Goal: Information Seeking & Learning: Learn about a topic

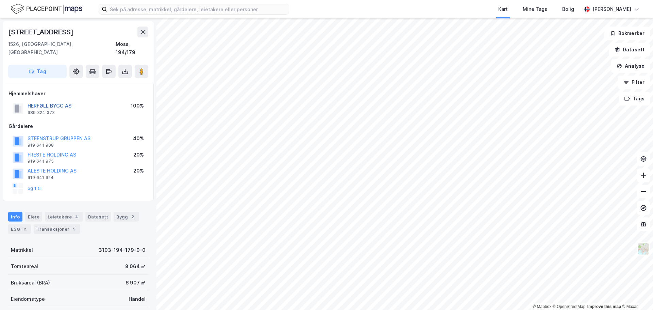
click at [0, 0] on button "HERFØLL BYGG AS" at bounding box center [0, 0] width 0 height 0
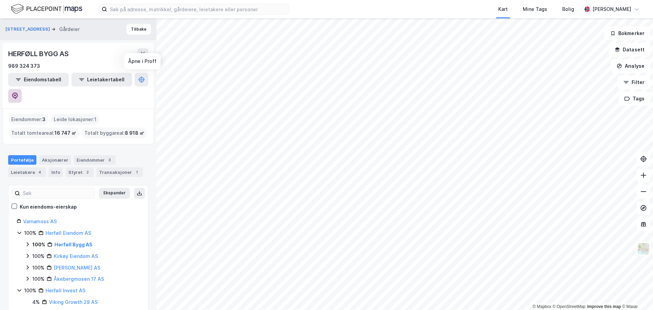
click at [18, 93] on icon at bounding box center [15, 96] width 7 height 7
click at [68, 230] on link "Herføll Eiendom AS" at bounding box center [69, 233] width 46 height 6
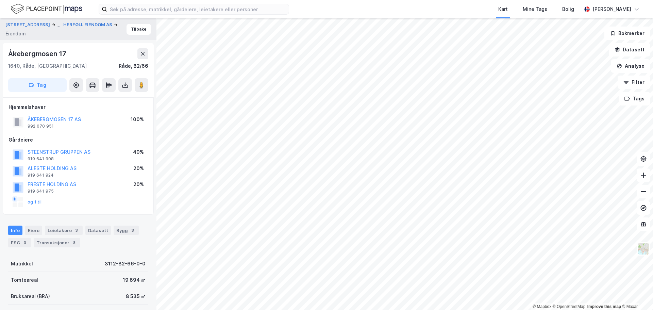
scroll to position [128, 0]
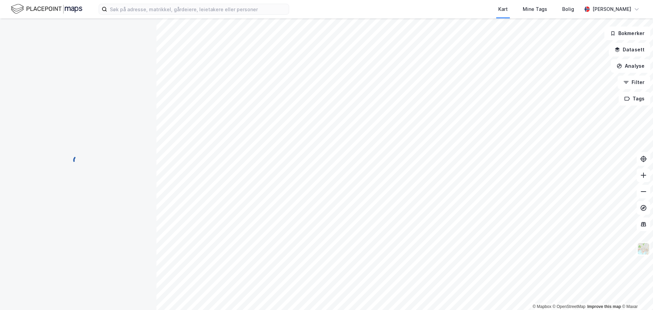
scroll to position [61, 0]
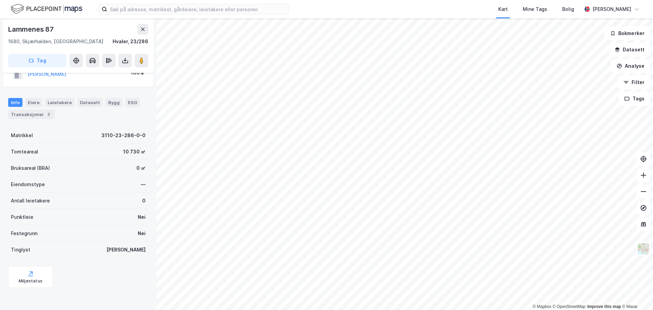
scroll to position [25, 0]
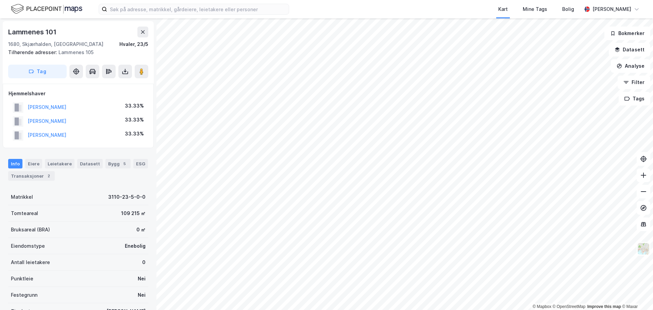
scroll to position [0, 0]
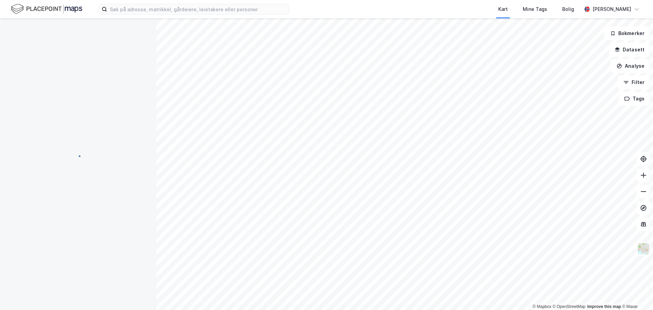
scroll to position [0, 0]
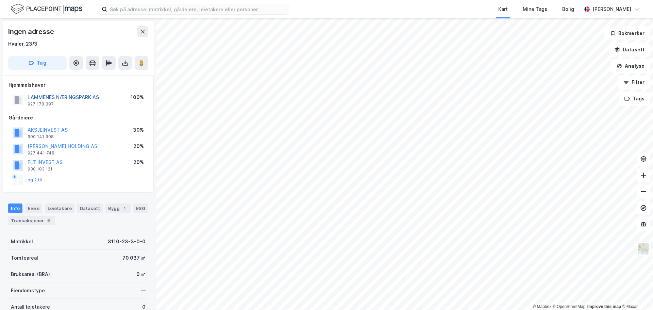
click at [0, 0] on button "LAMMENES NÆRINGSPARK AS" at bounding box center [0, 0] width 0 height 0
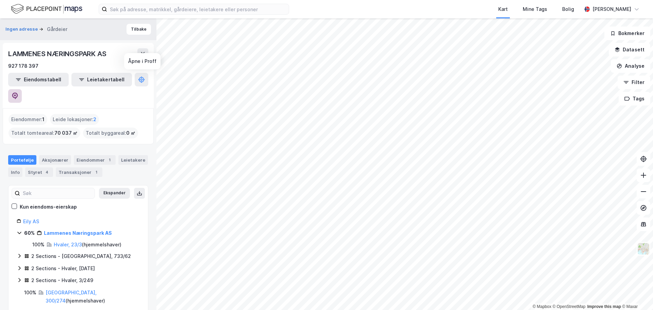
click at [18, 93] on icon at bounding box center [15, 96] width 7 height 7
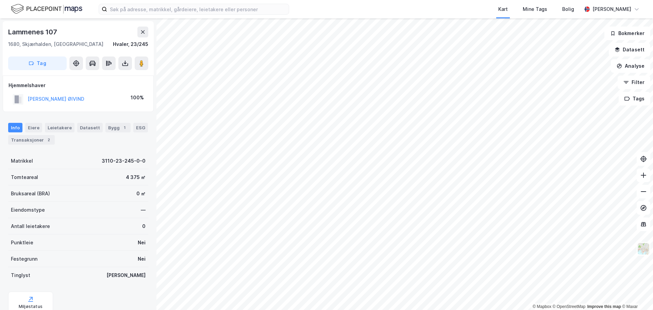
scroll to position [0, 0]
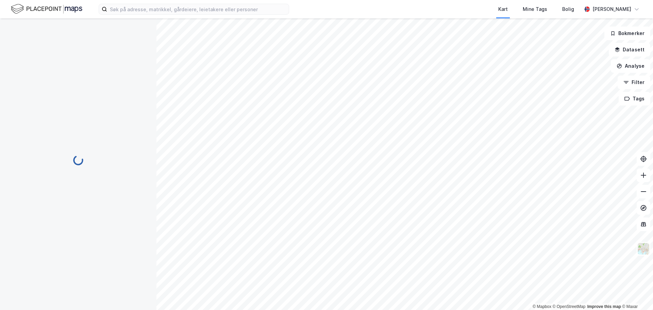
scroll to position [0, 0]
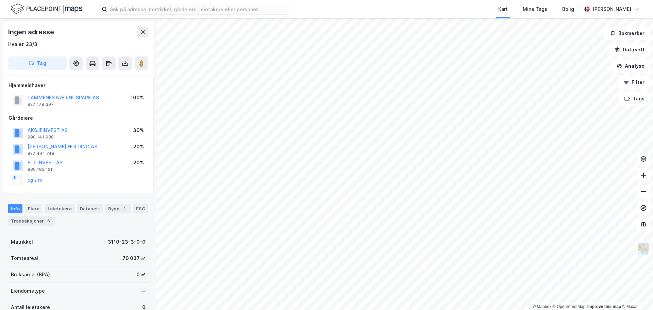
scroll to position [0, 0]
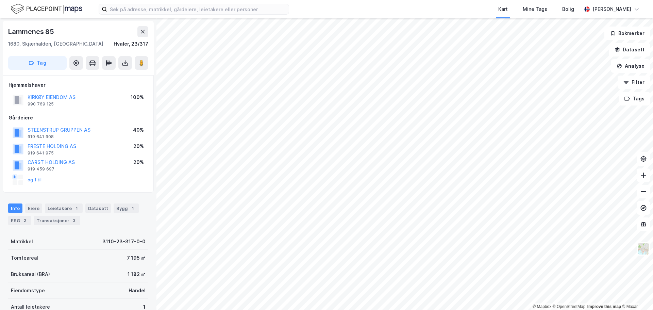
scroll to position [0, 0]
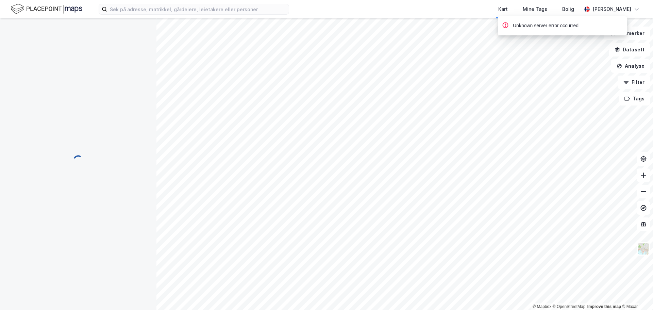
scroll to position [0, 0]
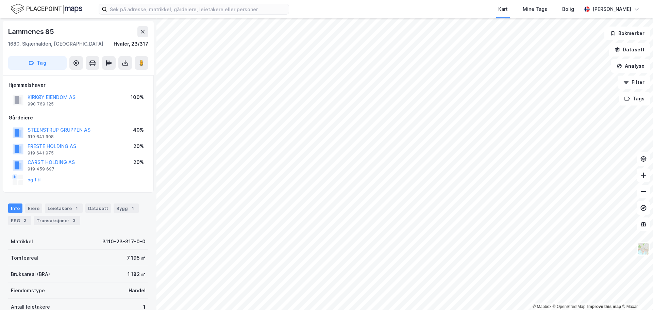
scroll to position [0, 0]
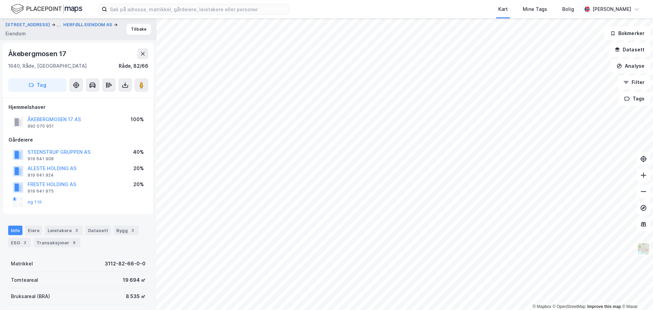
scroll to position [0, 0]
